Goal: Information Seeking & Learning: Learn about a topic

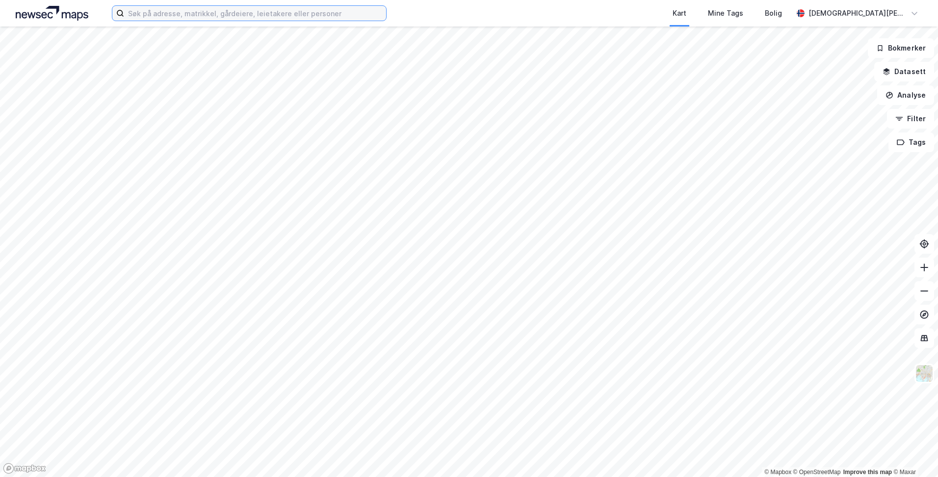
click at [279, 11] on input at bounding box center [255, 13] width 262 height 15
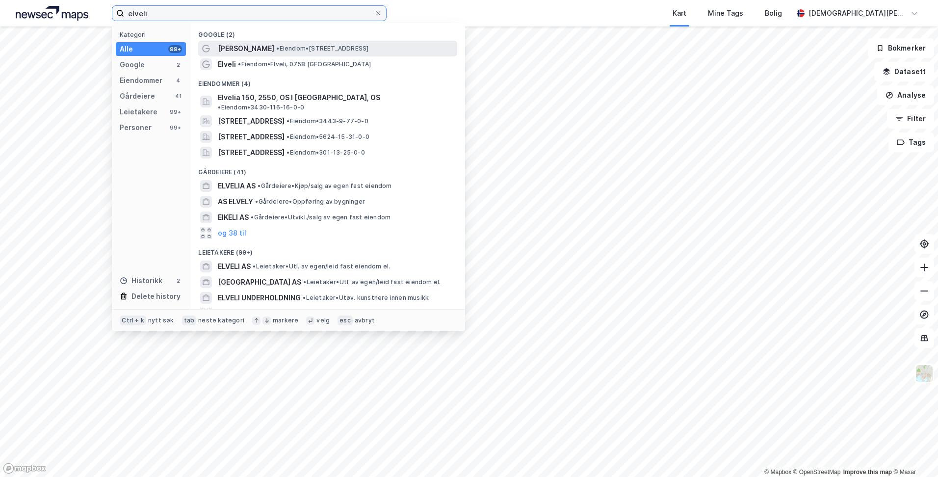
type input "elveli"
click at [291, 49] on span "• Eiendom • [STREET_ADDRESS]" at bounding box center [322, 49] width 92 height 8
